Goal: Entertainment & Leisure: Consume media (video, audio)

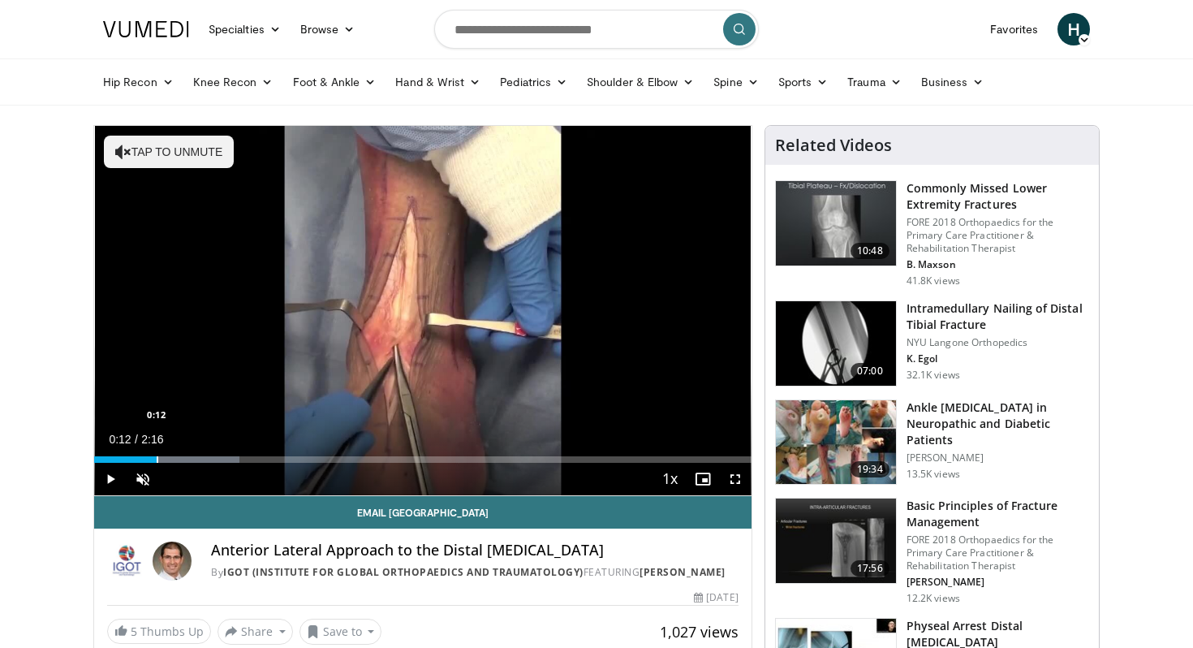
click at [157, 457] on div "Progress Bar" at bounding box center [158, 459] width 2 height 6
click at [183, 457] on div "Progress Bar" at bounding box center [184, 459] width 2 height 6
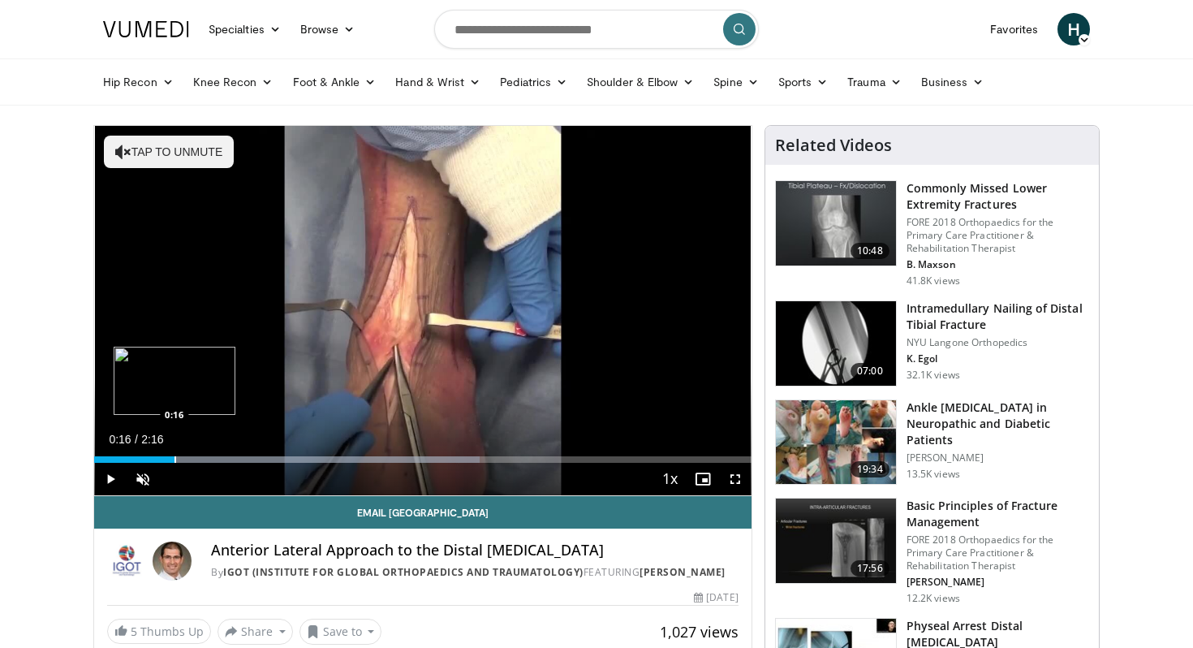
click at [175, 457] on div "Progress Bar" at bounding box center [176, 459] width 2 height 6
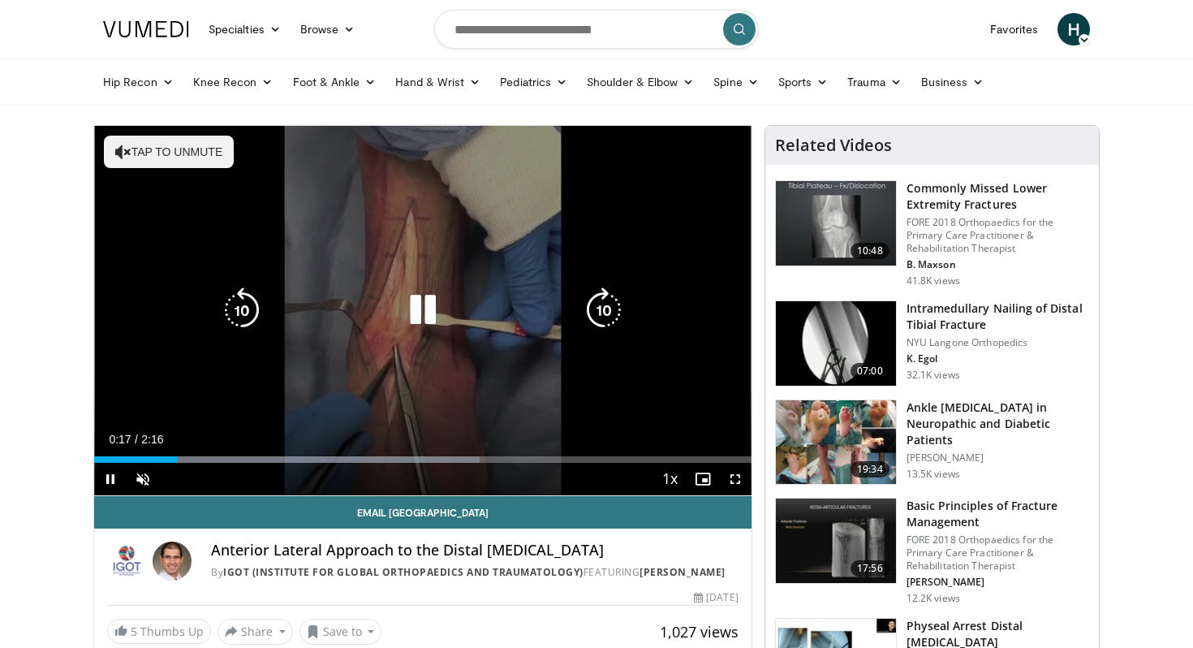
click at [155, 369] on div "10 seconds Tap to unmute" at bounding box center [422, 310] width 657 height 369
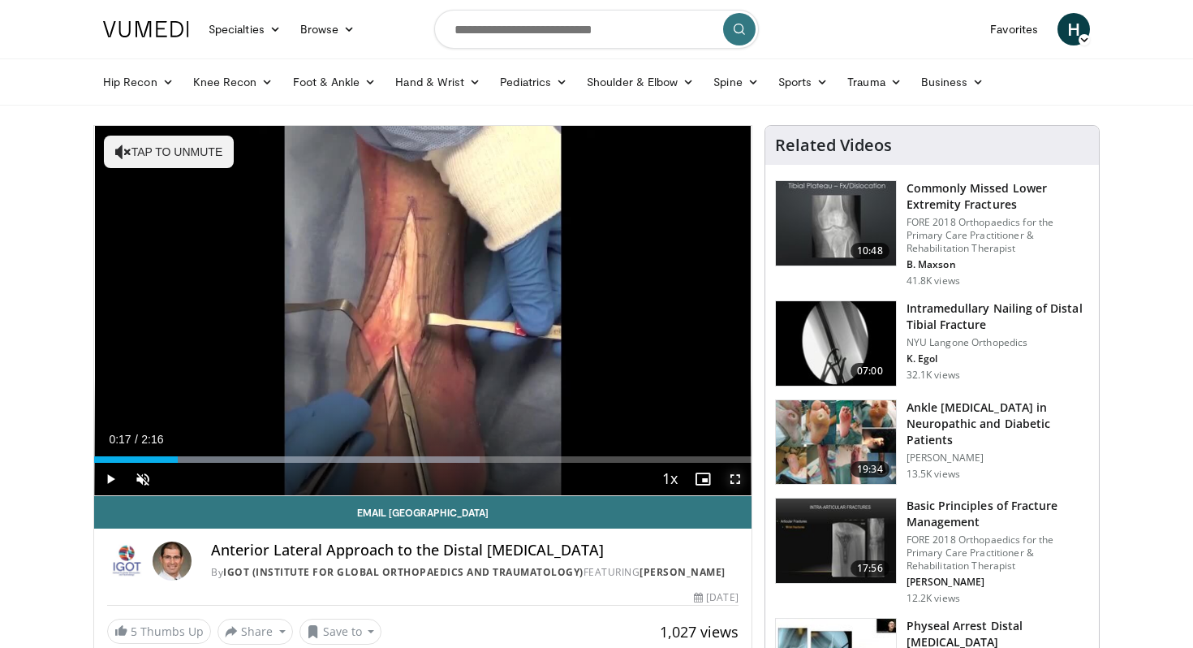
click at [741, 477] on span "Video Player" at bounding box center [735, 479] width 32 height 32
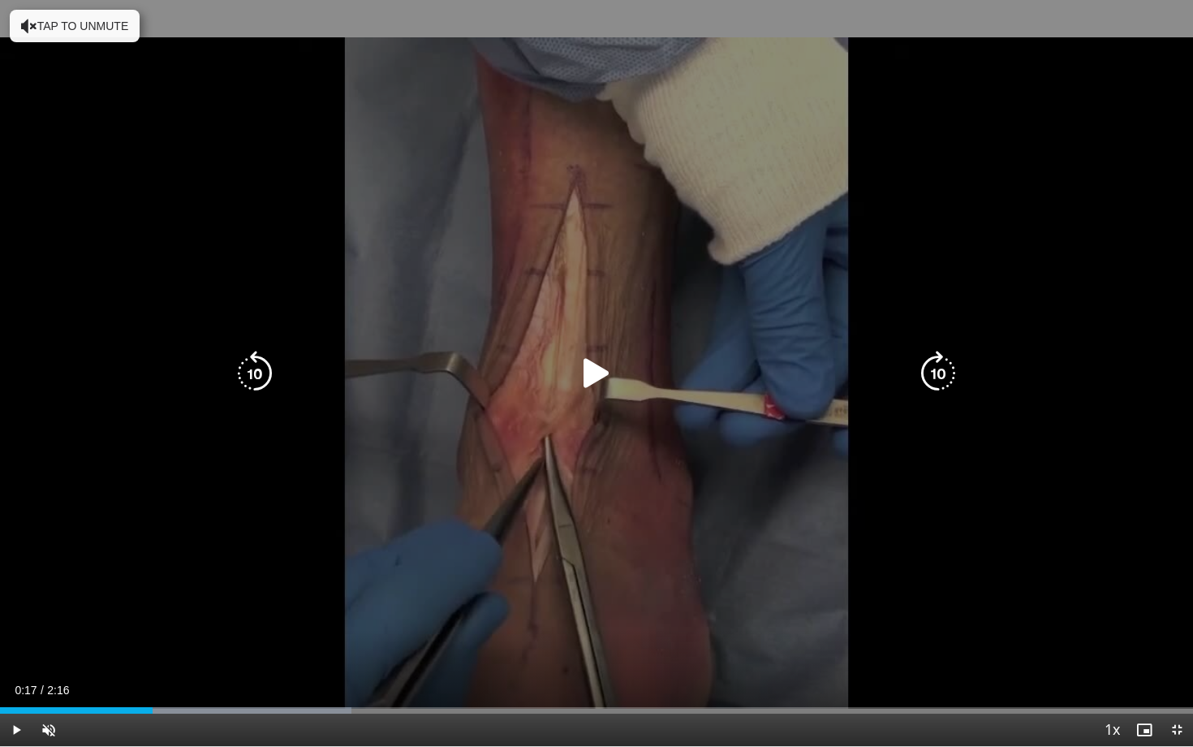
click at [787, 429] on div "10 seconds Tap to unmute" at bounding box center [596, 373] width 1193 height 746
click at [841, 444] on div "10 seconds Tap to unmute" at bounding box center [596, 373] width 1193 height 746
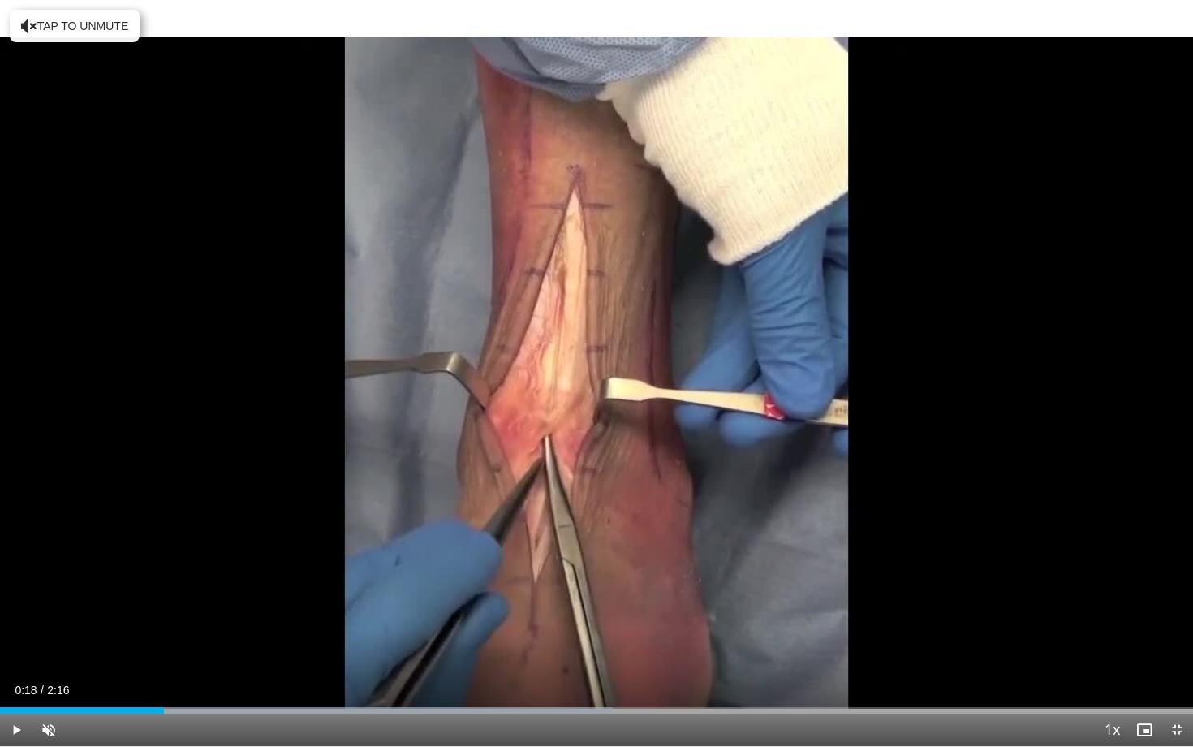
click at [716, 535] on div "10 seconds Tap to unmute" at bounding box center [596, 373] width 1193 height 746
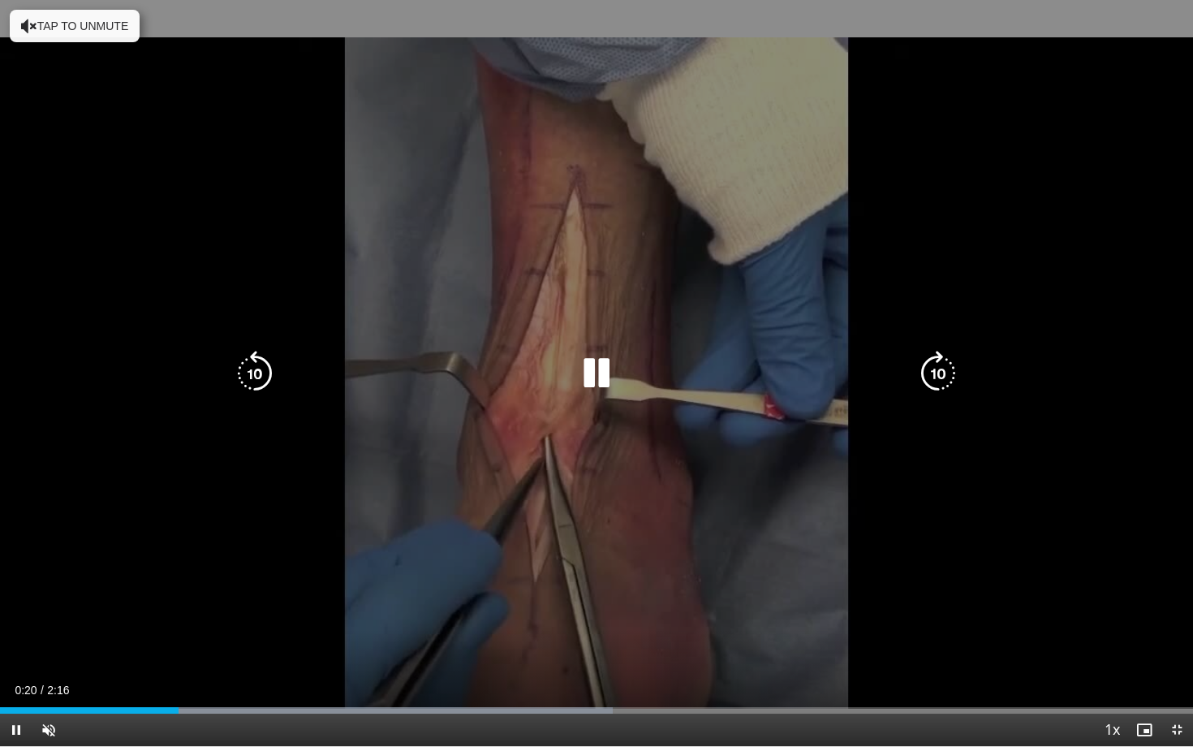
click at [571, 467] on div "10 seconds Tap to unmute" at bounding box center [596, 373] width 1193 height 746
click at [699, 513] on div "10 seconds Tap to unmute" at bounding box center [596, 373] width 1193 height 746
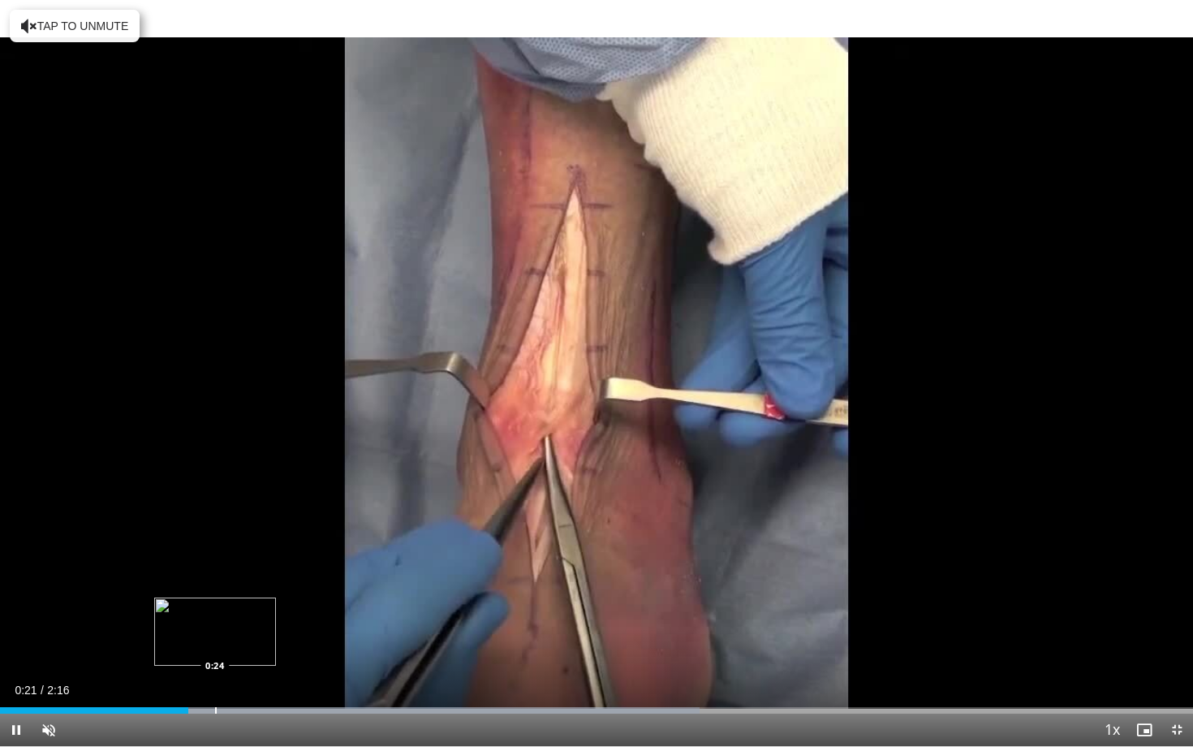
click at [215, 647] on div "Progress Bar" at bounding box center [216, 710] width 2 height 6
click at [255, 647] on div "Progress Bar" at bounding box center [254, 710] width 2 height 6
click at [323, 647] on div "Progress Bar" at bounding box center [324, 710] width 2 height 6
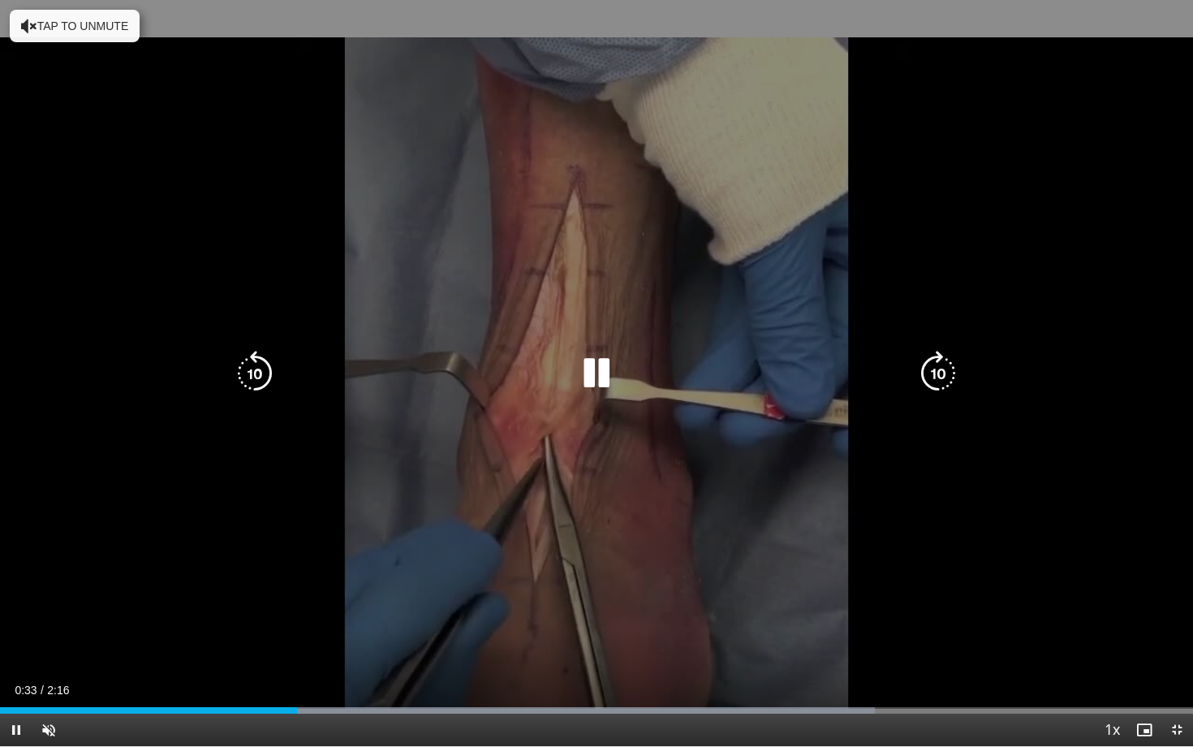
click at [323, 552] on div "10 seconds Tap to unmute" at bounding box center [596, 373] width 1193 height 746
click at [260, 300] on div "10 seconds Tap to unmute" at bounding box center [596, 373] width 1193 height 746
click at [827, 647] on div "Current Time 0:56 / Duration 2:16" at bounding box center [596, 690] width 1193 height 15
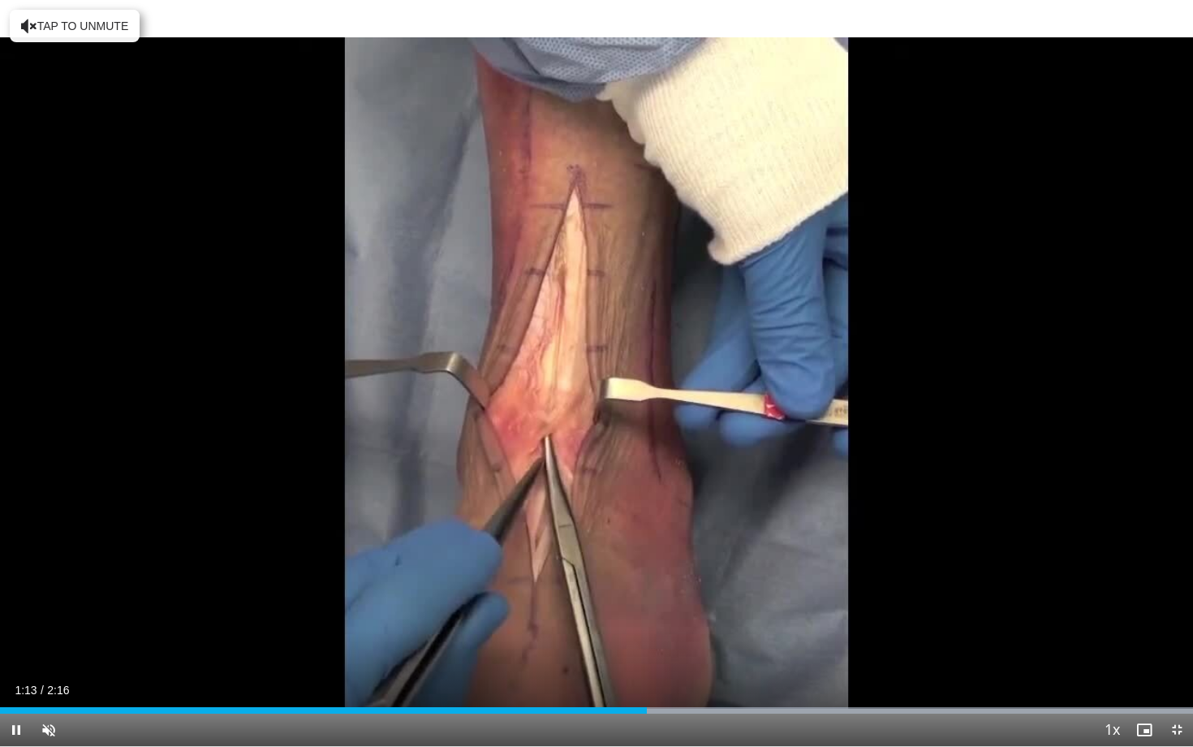
click at [606, 647] on div "Current Time 1:13 / Duration 2:16 Pause Skip Backward Skip Forward Unmute Loade…" at bounding box center [596, 729] width 1193 height 32
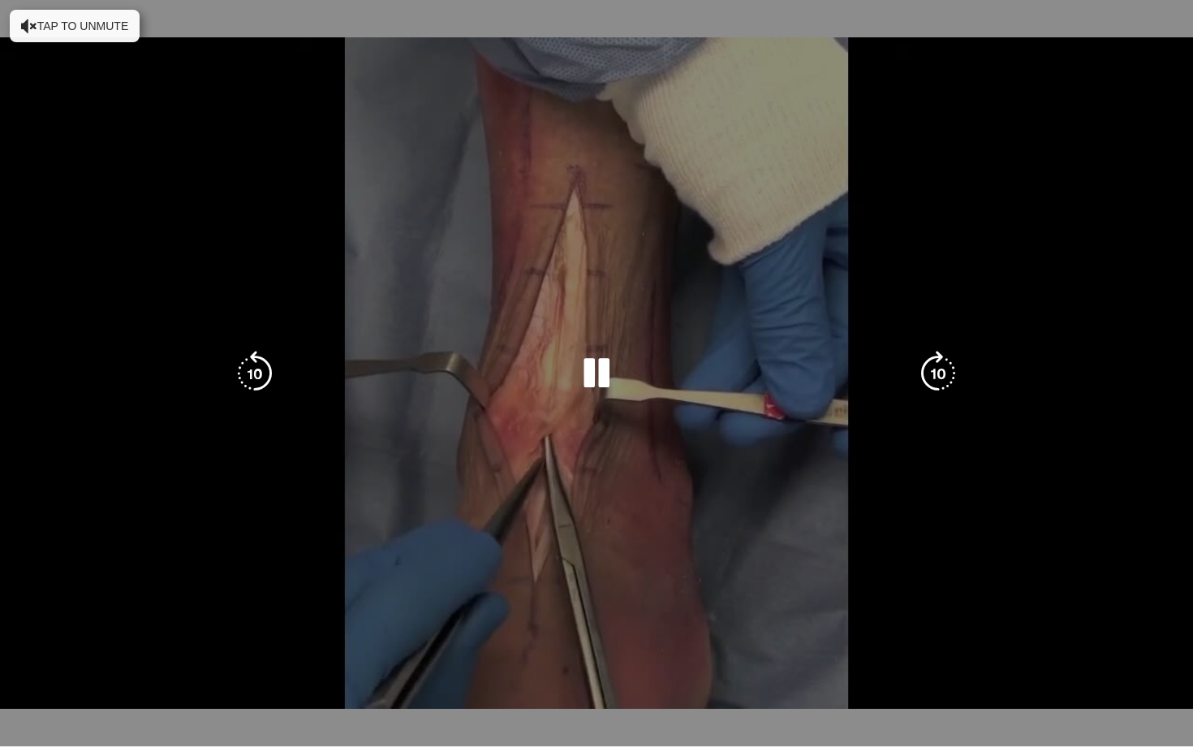
click at [594, 647] on div "1:14" at bounding box center [325, 742] width 650 height 6
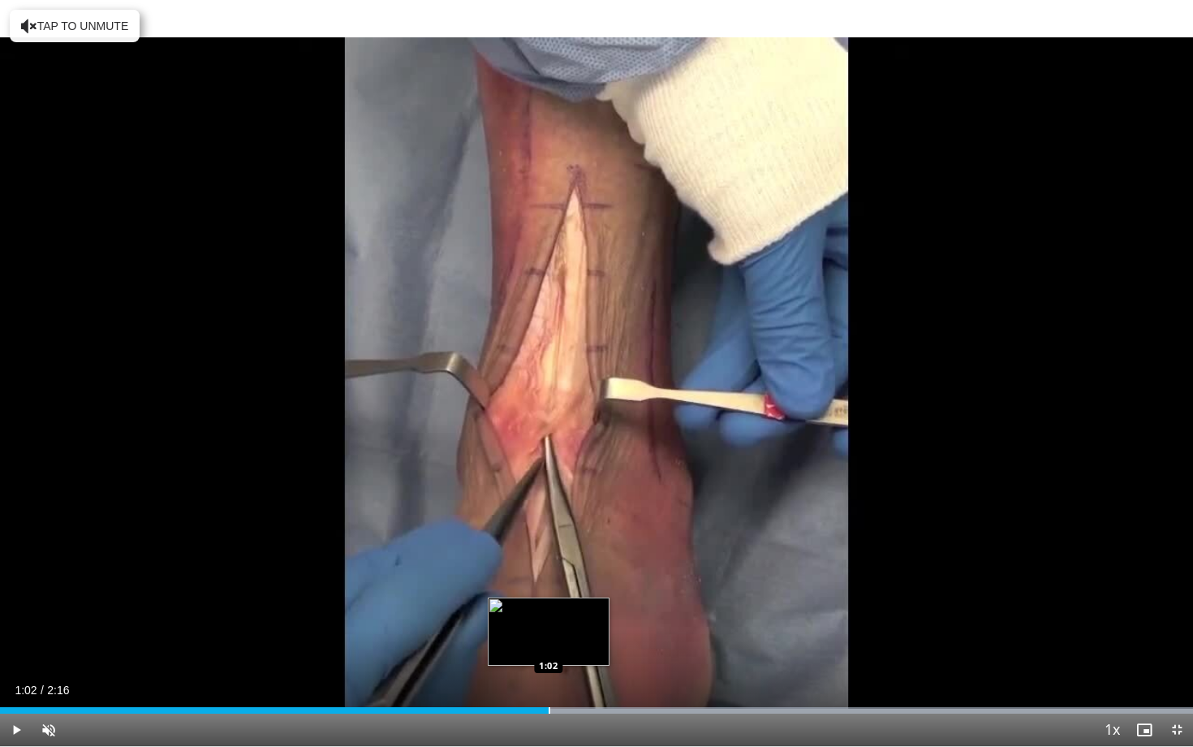
click at [549, 647] on div "Progress Bar" at bounding box center [550, 710] width 2 height 6
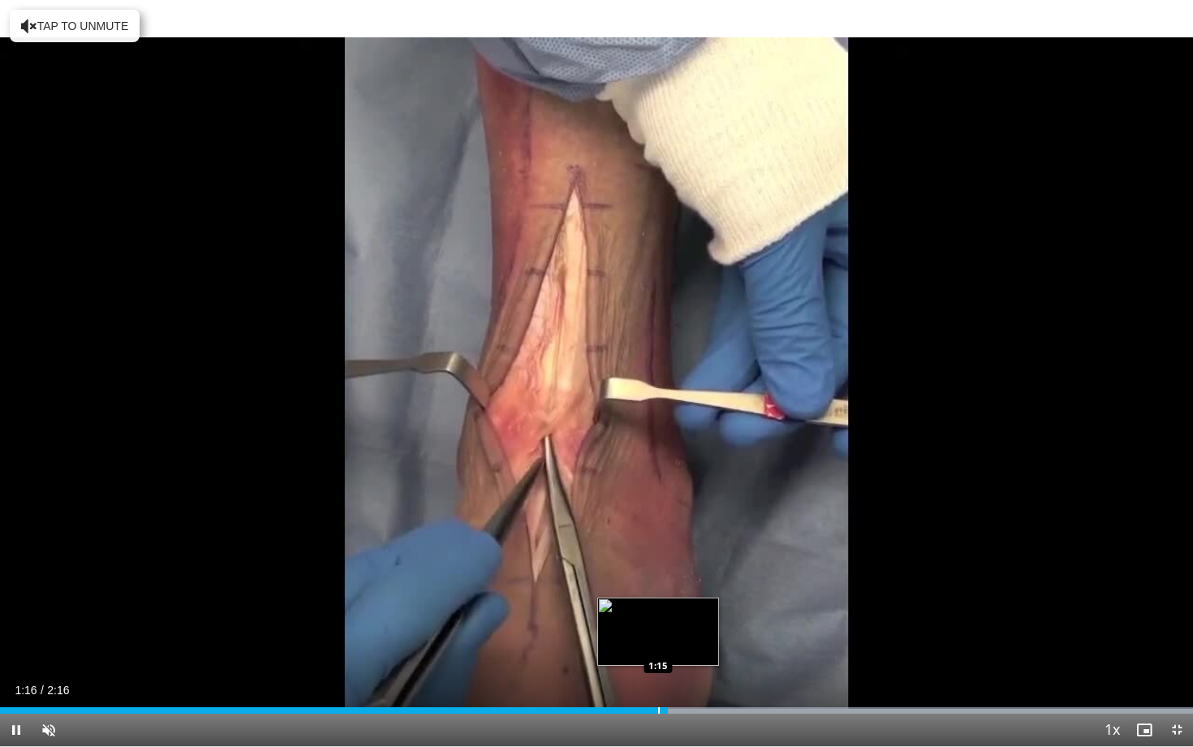
click at [658, 647] on div "Progress Bar" at bounding box center [659, 710] width 2 height 6
click at [642, 647] on div "Progress Bar" at bounding box center [643, 710] width 2 height 6
click at [670, 647] on div "Progress Bar" at bounding box center [670, 710] width 2 height 6
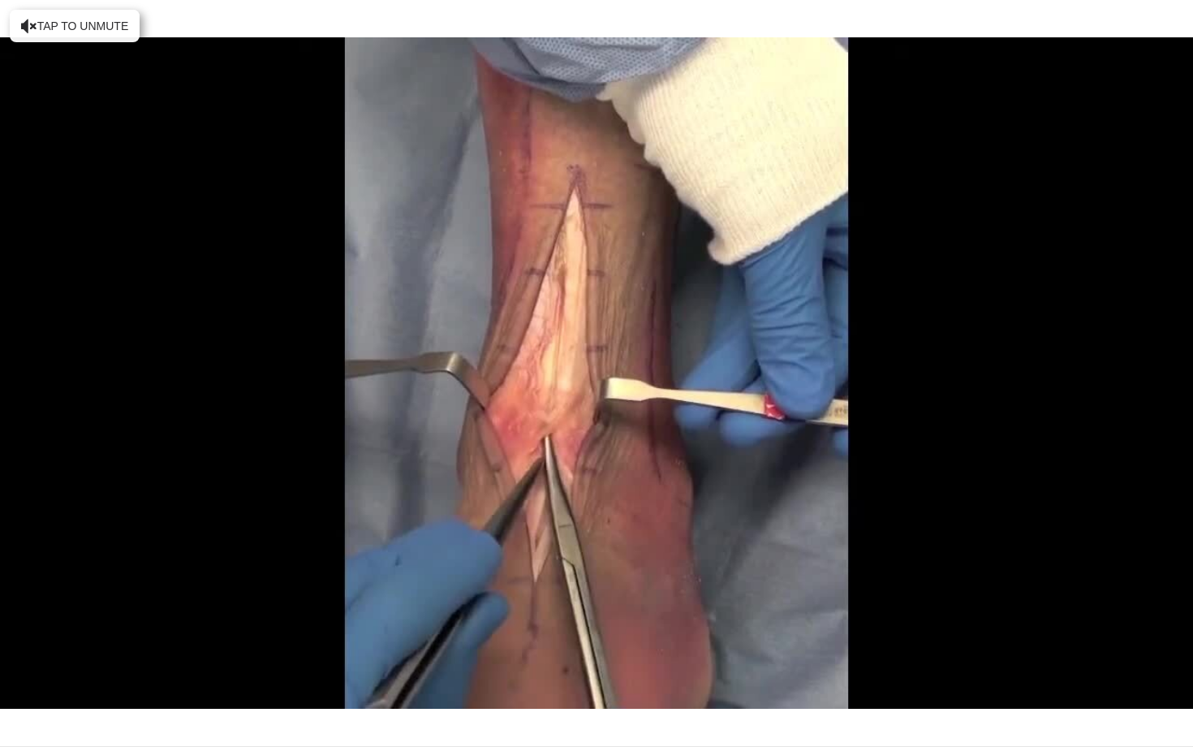
click at [705, 647] on video-js "**********" at bounding box center [596, 373] width 1193 height 747
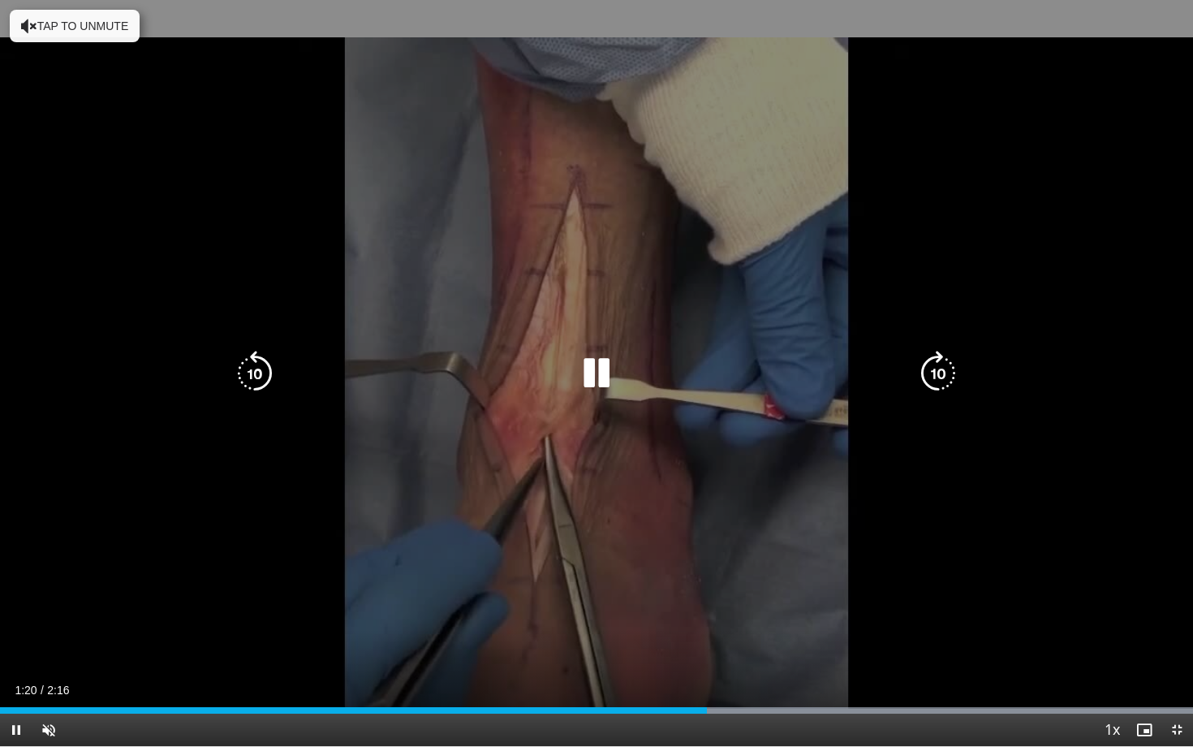
click at [463, 539] on div "10 seconds Tap to unmute" at bounding box center [596, 373] width 1193 height 746
click at [588, 388] on icon "Video Player" at bounding box center [596, 373] width 45 height 45
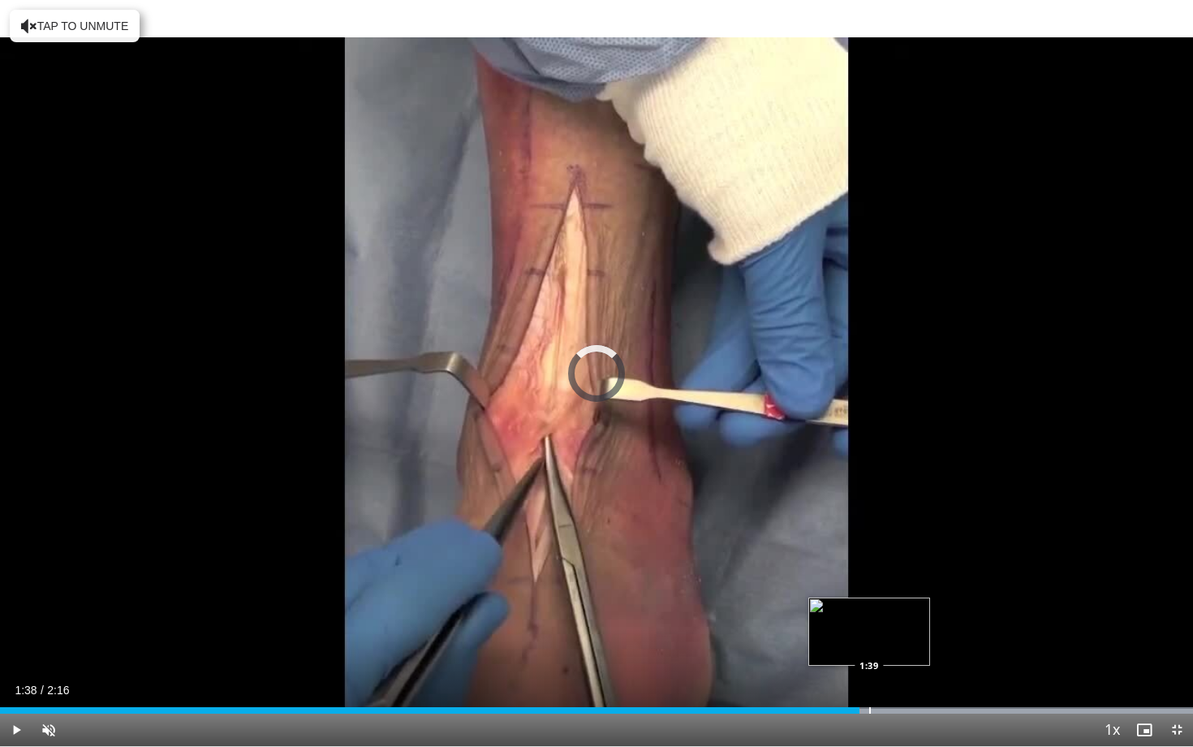
click at [869, 647] on div "Progress Bar" at bounding box center [870, 710] width 2 height 6
click at [877, 647] on div "Progress Bar" at bounding box center [878, 710] width 2 height 6
click at [880, 647] on div "Progress Bar" at bounding box center [879, 710] width 2 height 6
click at [887, 647] on div "Progress Bar" at bounding box center [887, 710] width 2 height 6
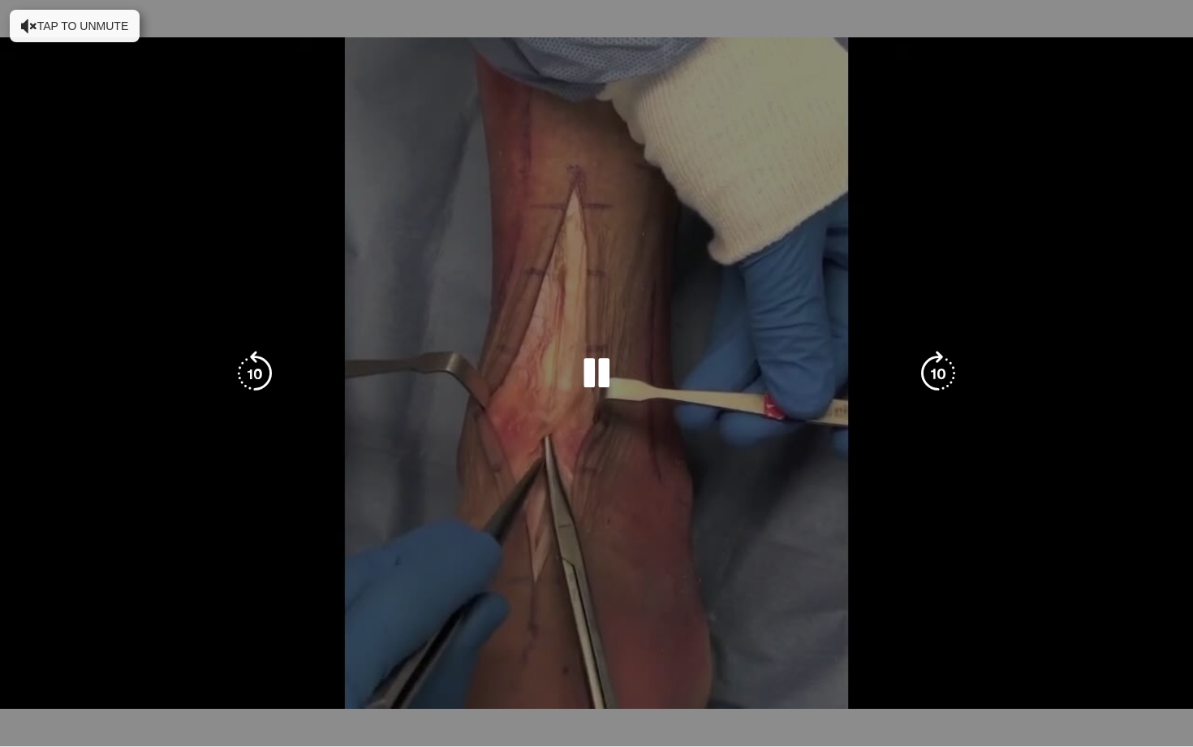
click at [908, 647] on div "10 seconds Tap to unmute" at bounding box center [596, 373] width 1193 height 746
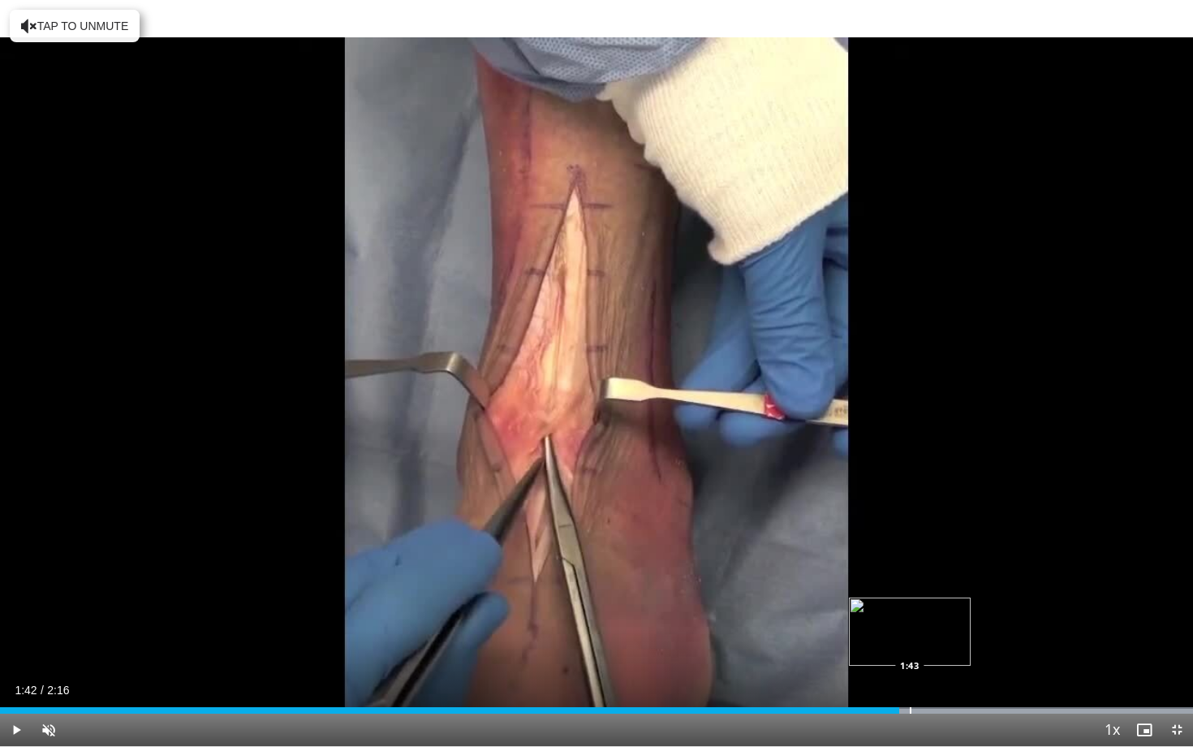
click at [910, 647] on div "Progress Bar" at bounding box center [911, 710] width 2 height 6
click at [870, 647] on div "Progress Bar" at bounding box center [871, 710] width 2 height 6
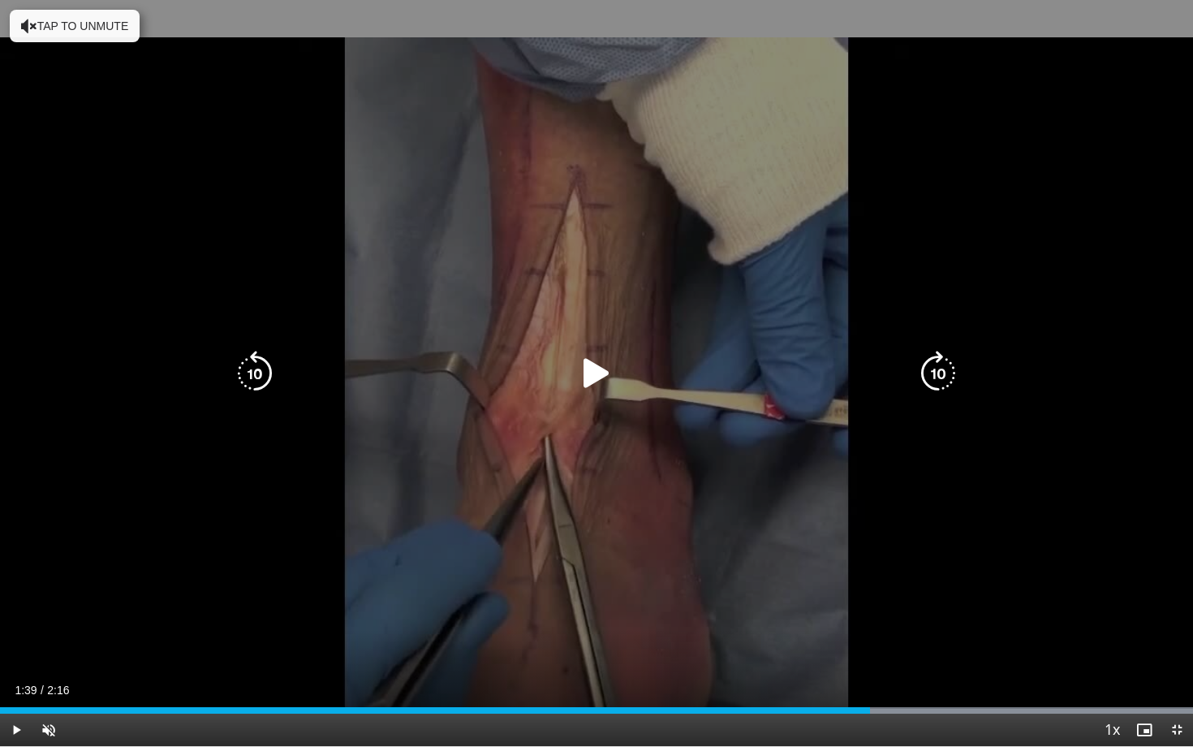
click at [959, 574] on div "10 seconds Tap to unmute" at bounding box center [596, 373] width 1193 height 746
click at [585, 491] on div "10 seconds Tap to unmute" at bounding box center [596, 373] width 1193 height 746
click at [597, 364] on icon "Video Player" at bounding box center [596, 373] width 45 height 45
click at [1012, 647] on div "10 seconds Tap to unmute" at bounding box center [596, 373] width 1193 height 746
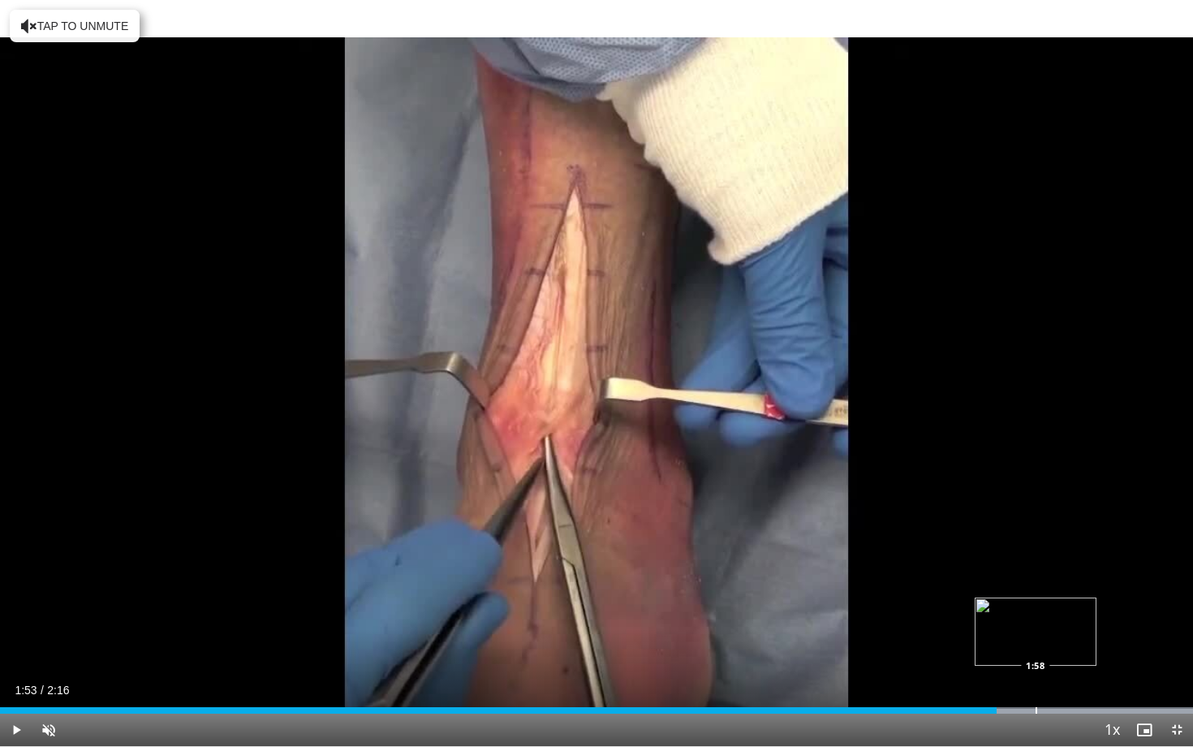
click at [1037, 647] on div "Progress Bar" at bounding box center [1037, 710] width 2 height 6
click at [1077, 647] on div "Progress Bar" at bounding box center [1078, 710] width 2 height 6
click at [1187, 647] on span "Video Player" at bounding box center [1177, 729] width 32 height 32
